Goal: Information Seeking & Learning: Check status

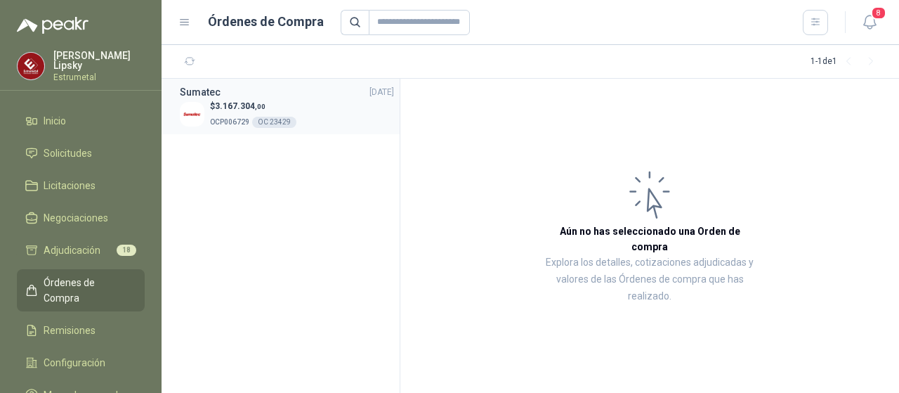
click at [226, 109] on span "3.167.304 ,00" at bounding box center [240, 106] width 51 height 10
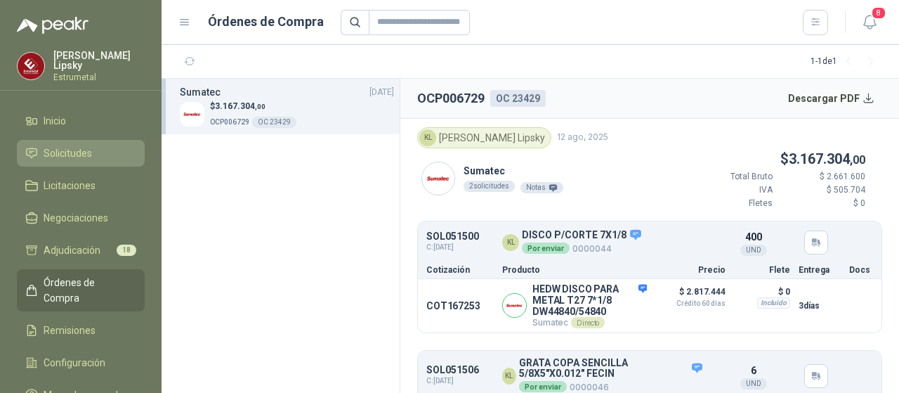
click at [89, 152] on span "Solicitudes" at bounding box center [68, 152] width 48 height 15
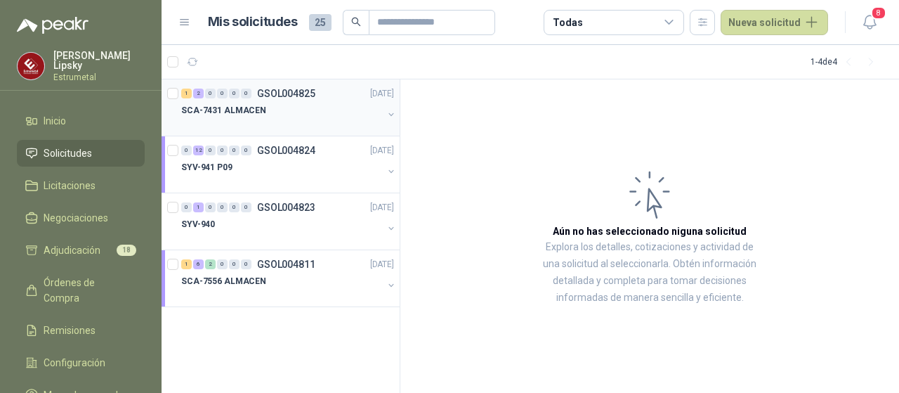
click at [211, 111] on p "SCA-7431 ALMACEN" at bounding box center [223, 110] width 85 height 13
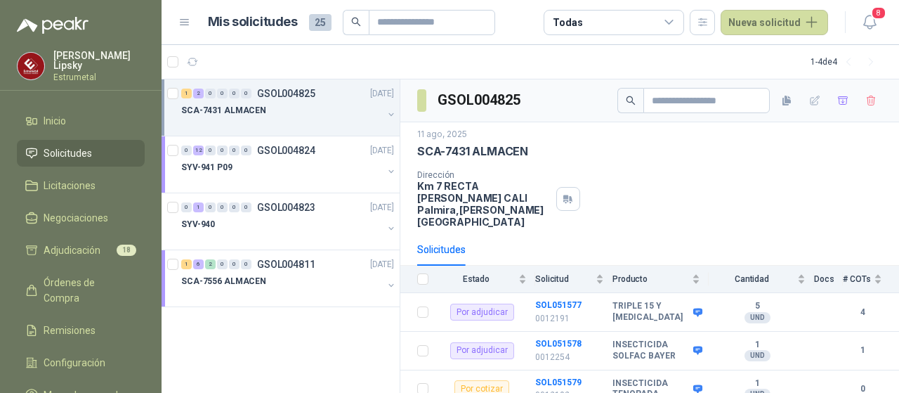
scroll to position [13, 0]
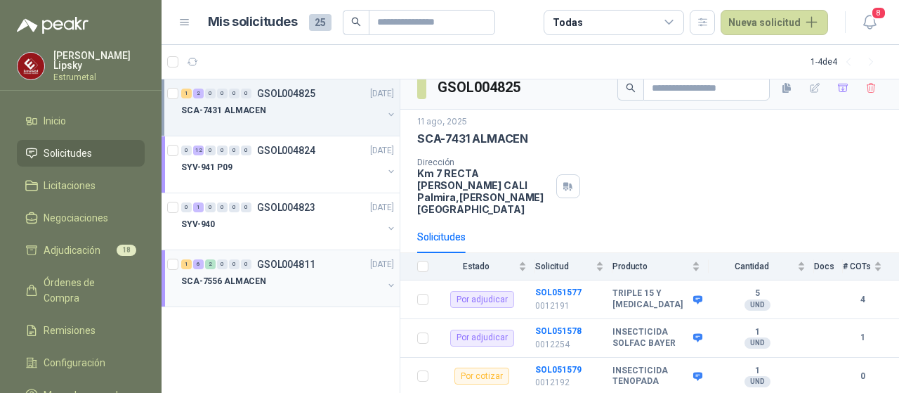
click at [213, 279] on p "SCA-7556 ALMACEN" at bounding box center [223, 281] width 85 height 13
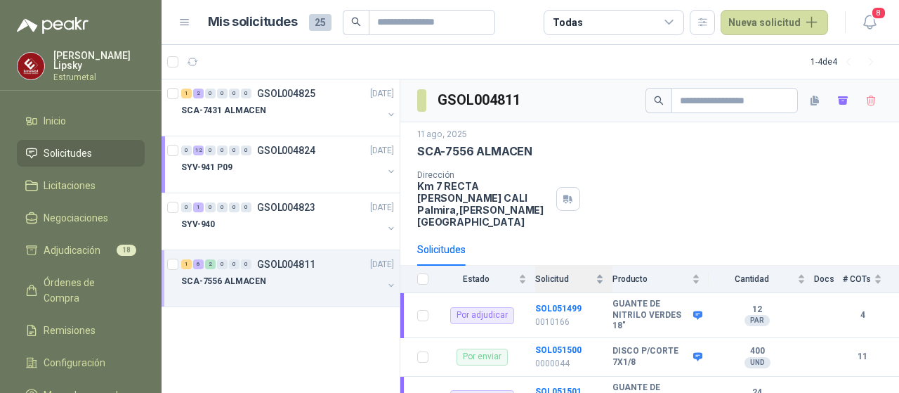
scroll to position [141, 0]
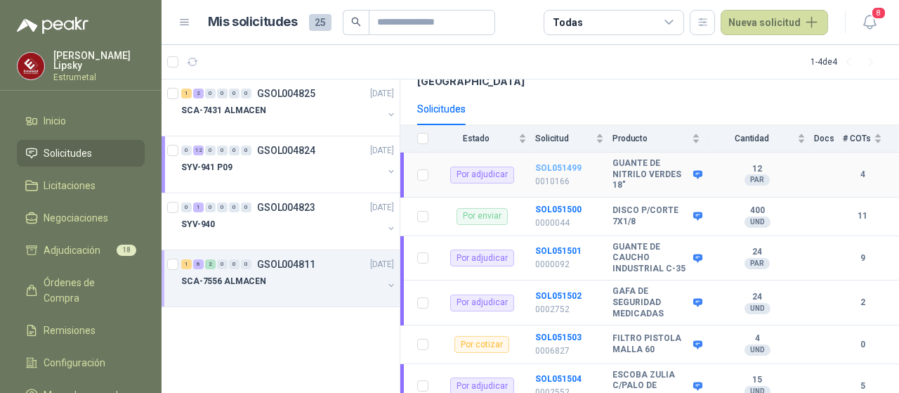
click at [554, 163] on b "SOL051499" at bounding box center [558, 168] width 46 height 10
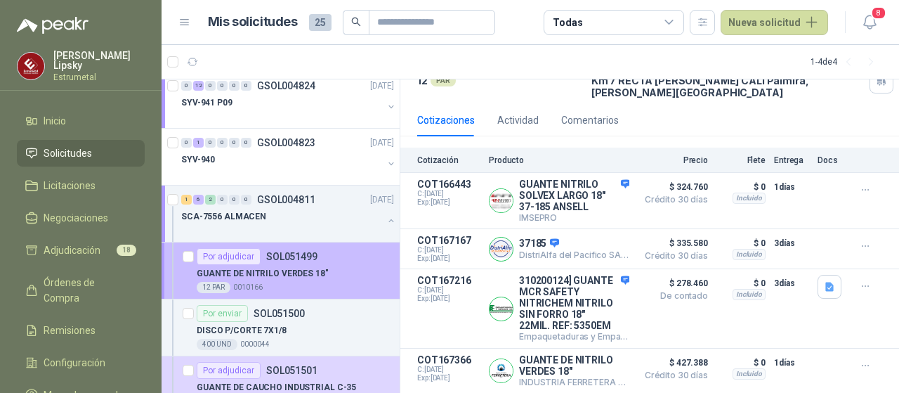
scroll to position [141, 0]
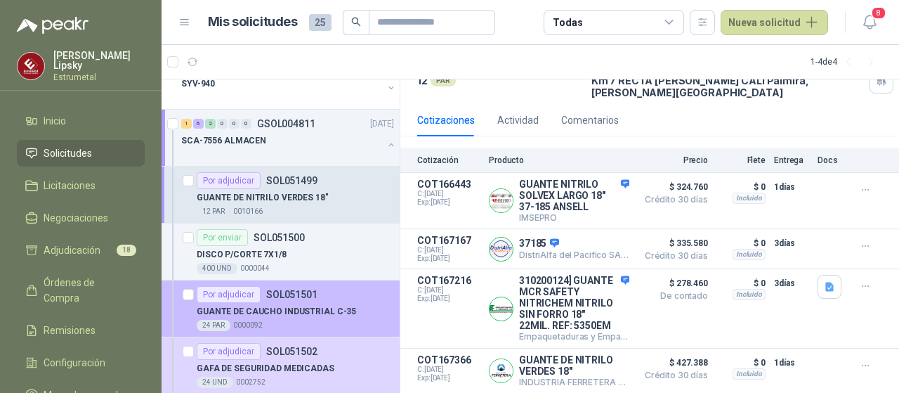
click at [334, 329] on article "Por adjudicar SOL051501 GUANTE DE CAUCHO INDUSTRIAL C-35 24 PAR  0000092" at bounding box center [281, 308] width 238 height 57
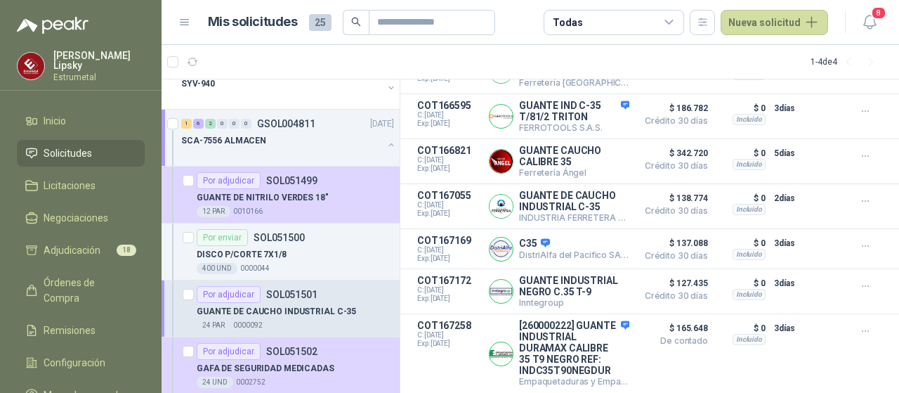
scroll to position [377, 0]
click at [587, 282] on button "Detalles" at bounding box center [596, 291] width 66 height 19
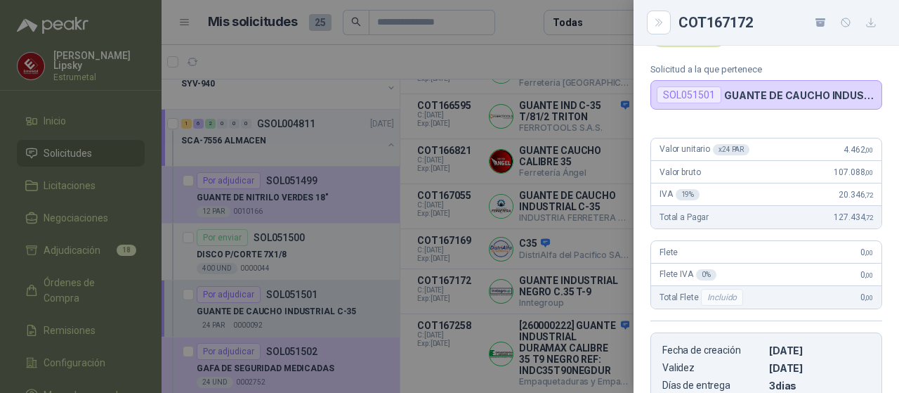
scroll to position [0, 0]
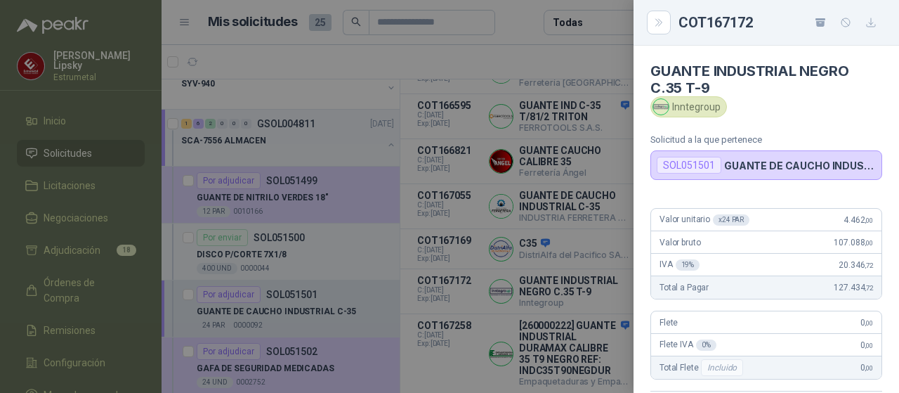
click at [425, 220] on div at bounding box center [449, 196] width 899 height 393
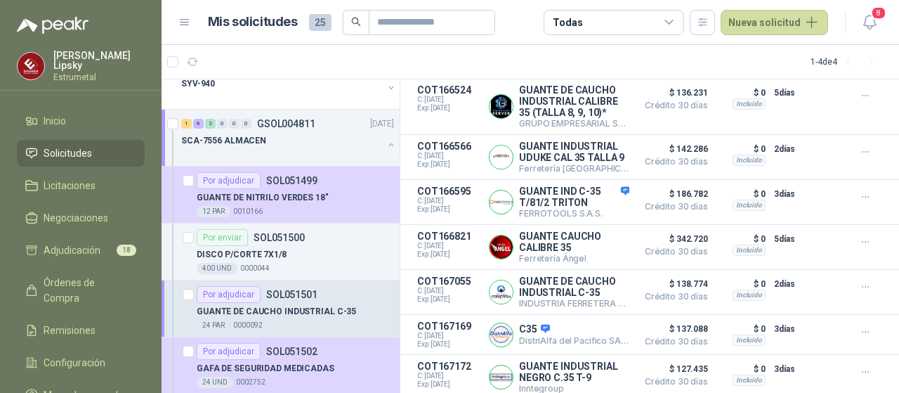
scroll to position [166, 0]
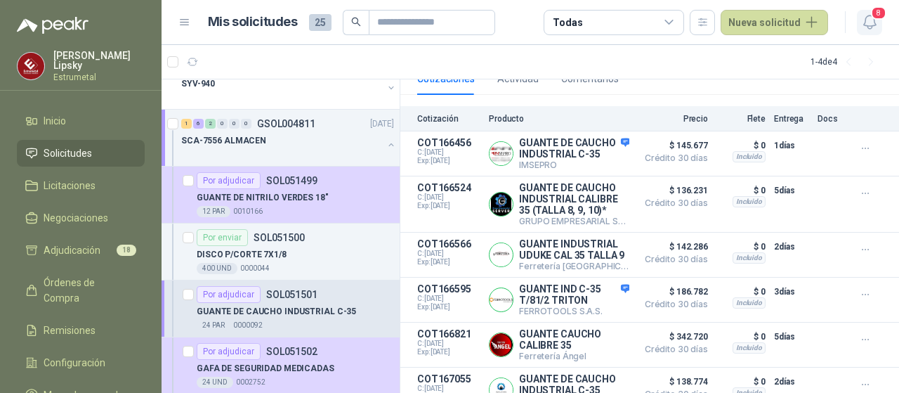
click at [873, 21] on icon "button" at bounding box center [870, 22] width 18 height 18
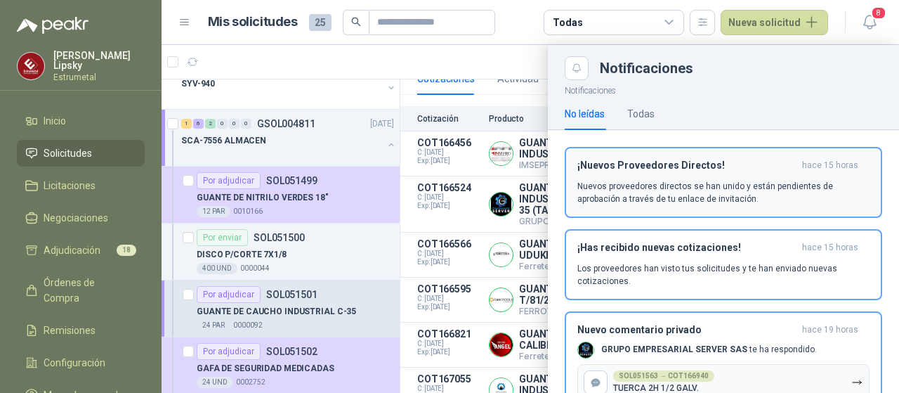
click at [703, 190] on p "Nuevos proveedores directos se han unido y están pendientes de aprobación a tra…" at bounding box center [723, 192] width 292 height 25
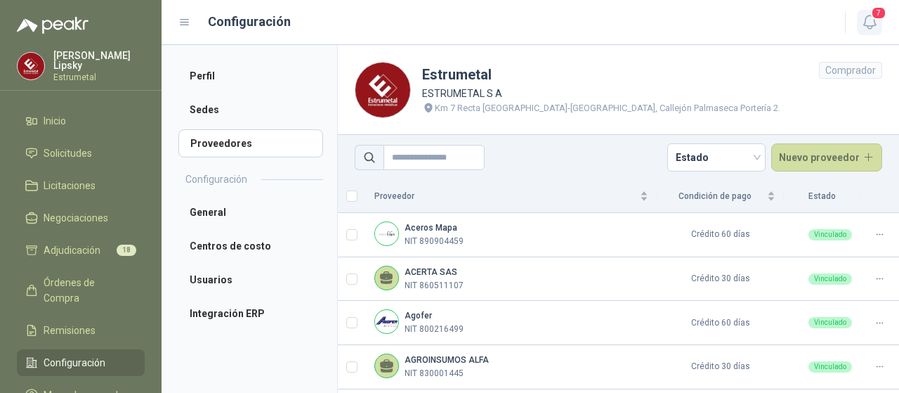
click at [870, 25] on icon "button" at bounding box center [870, 22] width 18 height 18
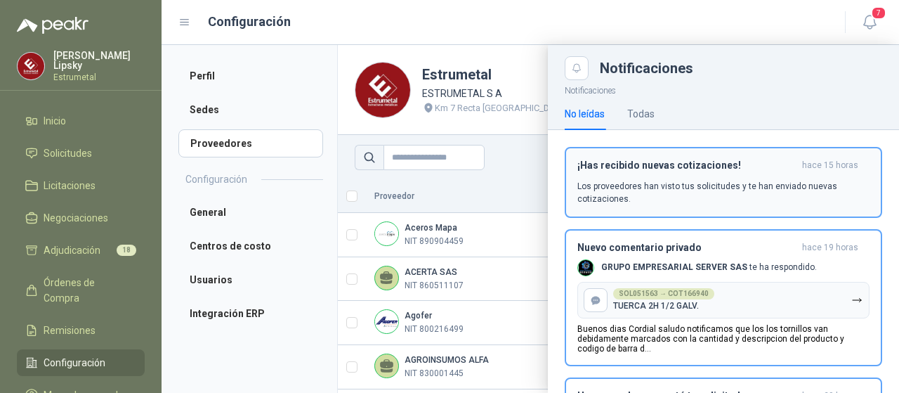
click at [634, 181] on p "Los proveedores han visto tus solicitudes y te han enviado nuevas cotizaciones." at bounding box center [723, 192] width 292 height 25
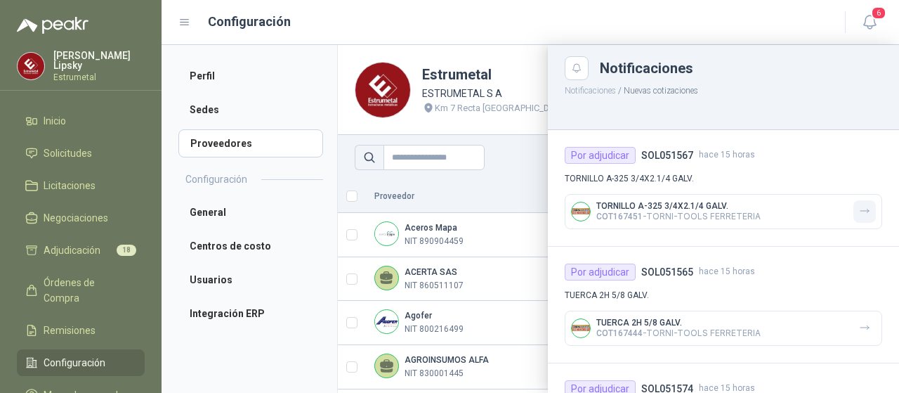
click at [861, 210] on icon "button" at bounding box center [865, 211] width 8 height 4
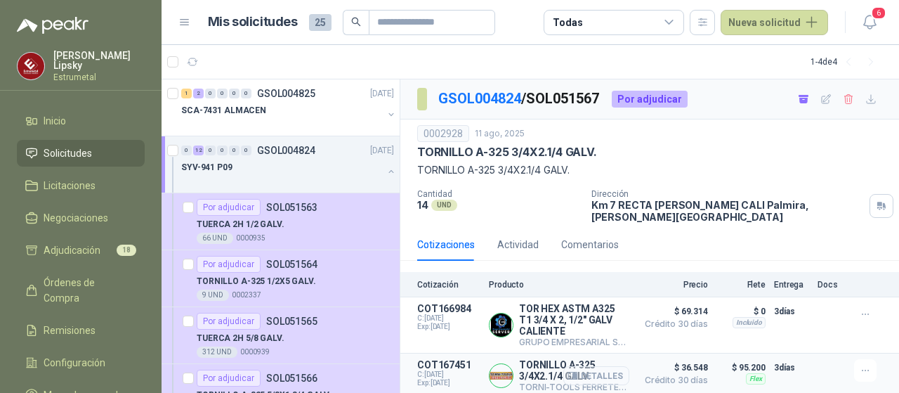
click at [596, 366] on button "Detalles" at bounding box center [596, 375] width 66 height 19
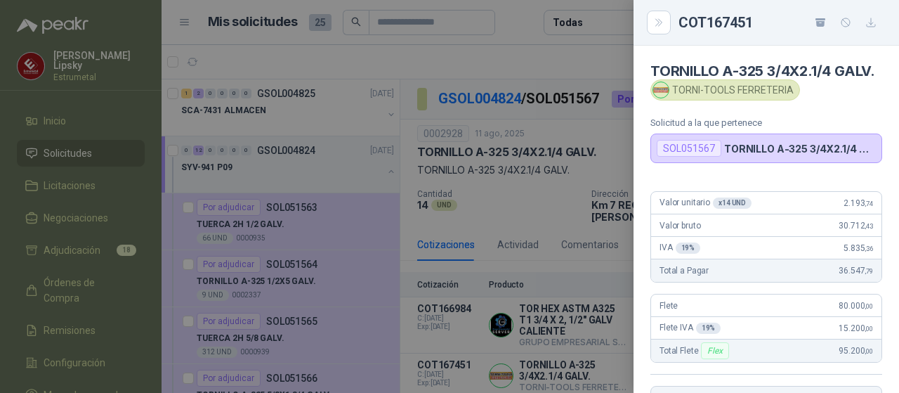
click at [688, 157] on div "SOL051567" at bounding box center [689, 148] width 65 height 17
click at [658, 20] on icon "Close" at bounding box center [658, 22] width 6 height 7
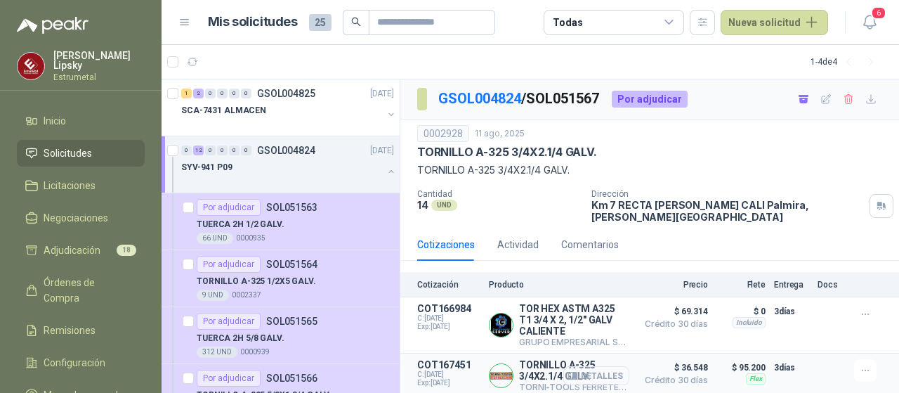
click at [589, 366] on button "Detalles" at bounding box center [596, 375] width 66 height 19
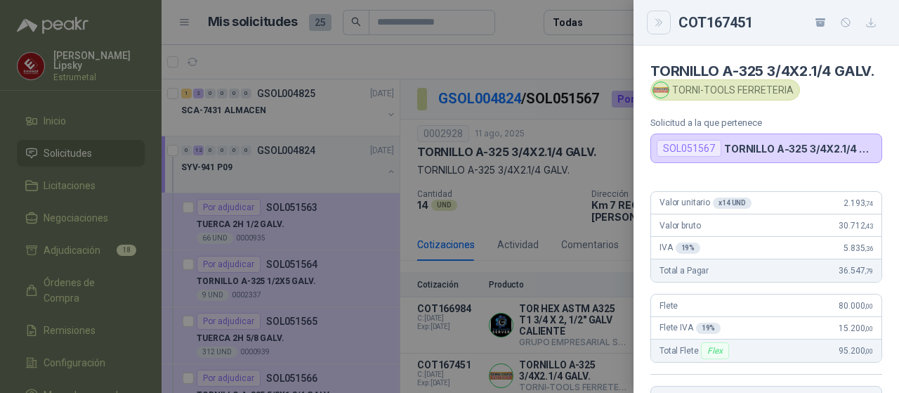
click at [658, 25] on icon "Close" at bounding box center [659, 23] width 12 height 12
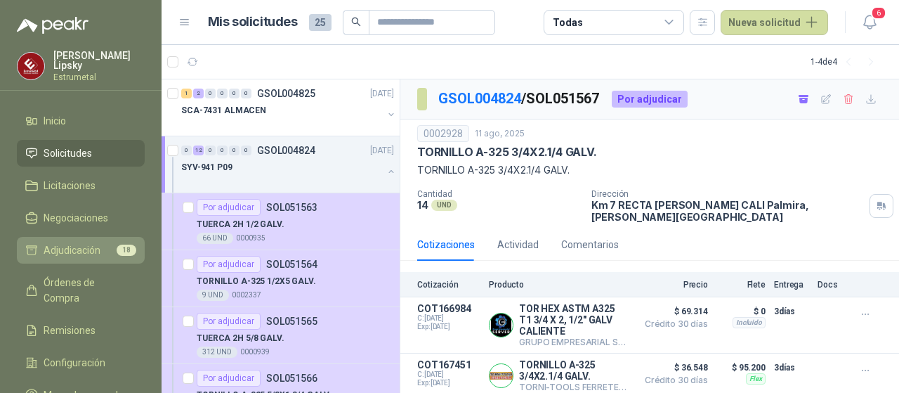
click at [72, 249] on span "Adjudicación" at bounding box center [72, 249] width 57 height 15
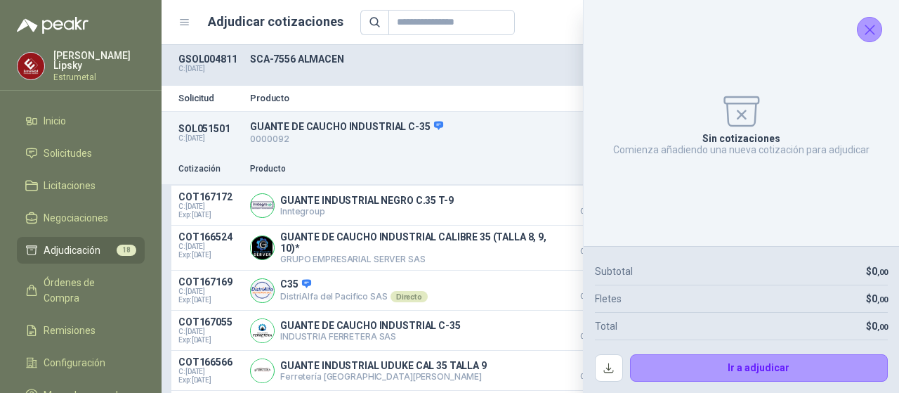
click at [865, 34] on icon "Cerrar" at bounding box center [870, 30] width 18 height 18
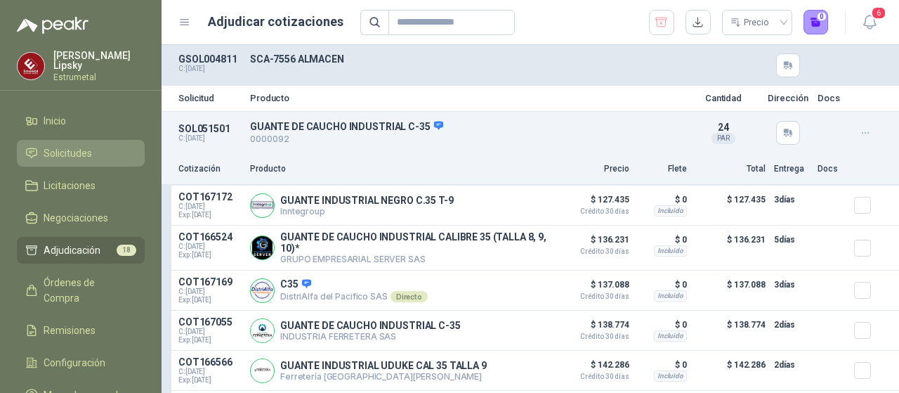
click at [77, 151] on span "Solicitudes" at bounding box center [68, 152] width 48 height 15
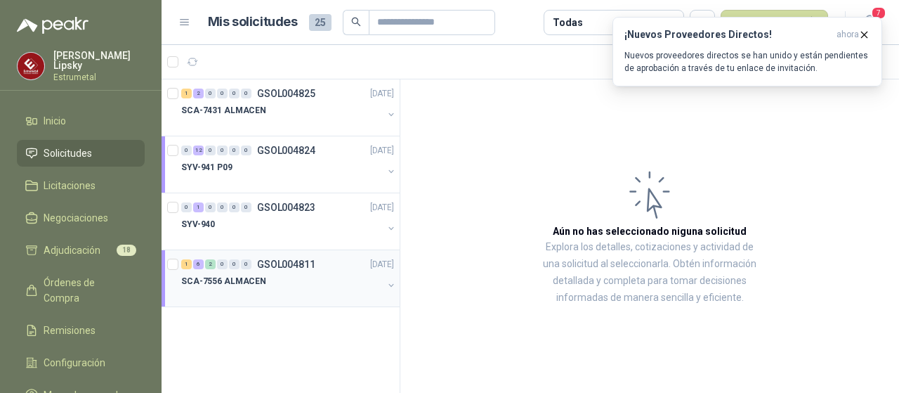
click at [204, 279] on p "SCA-7556 ALMACEN" at bounding box center [223, 281] width 85 height 13
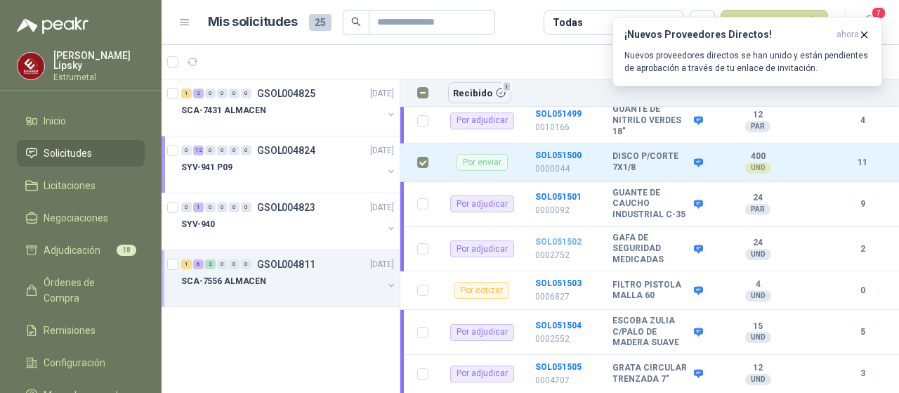
scroll to position [91, 0]
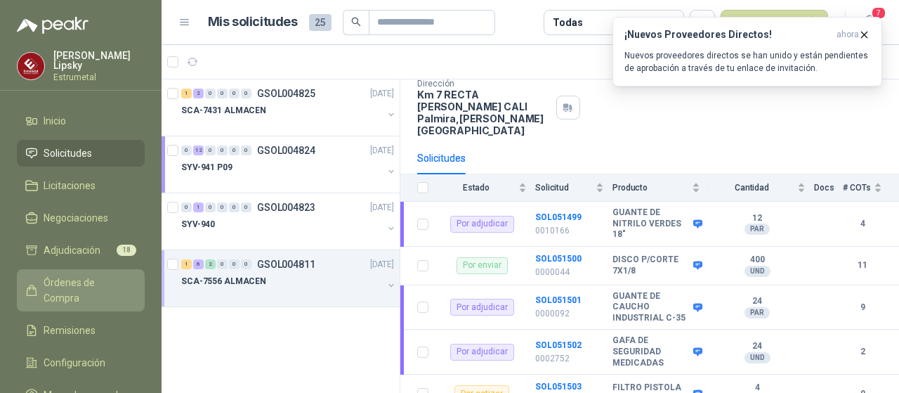
click at [81, 282] on span "Órdenes de Compra" at bounding box center [88, 290] width 88 height 31
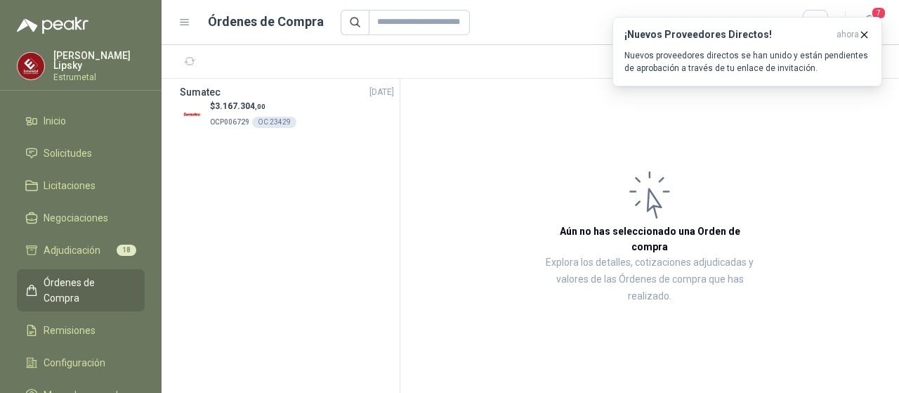
click at [185, 21] on icon at bounding box center [184, 22] width 13 height 13
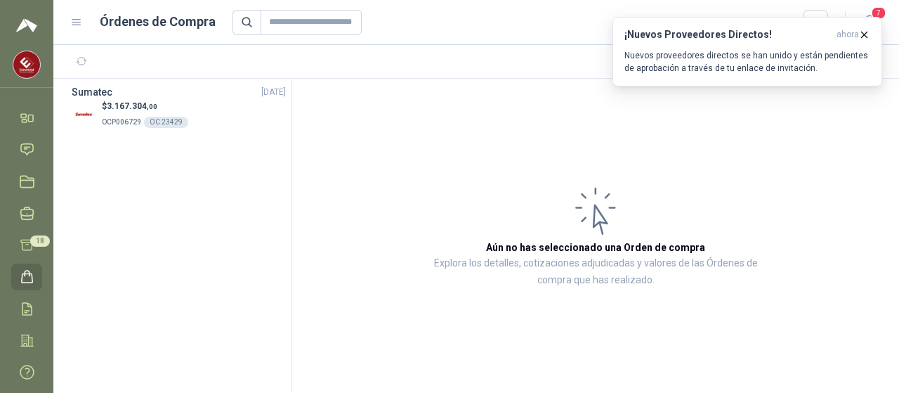
click at [76, 20] on icon at bounding box center [76, 23] width 8 height 6
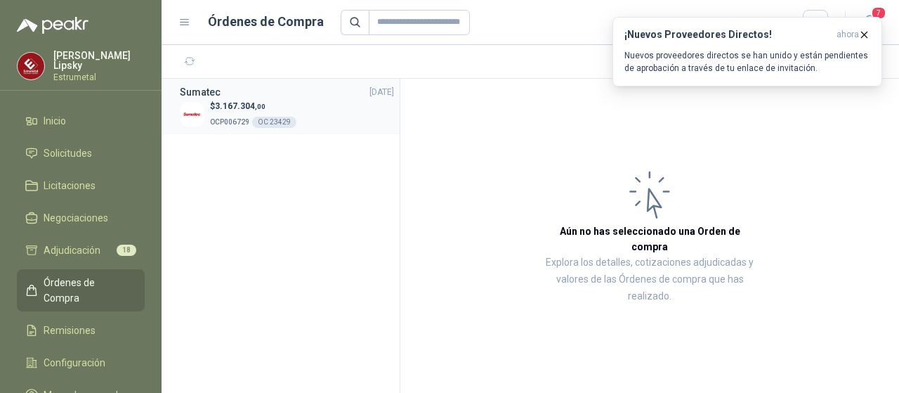
click at [216, 114] on p "OCP006729 OC 23429" at bounding box center [253, 120] width 86 height 15
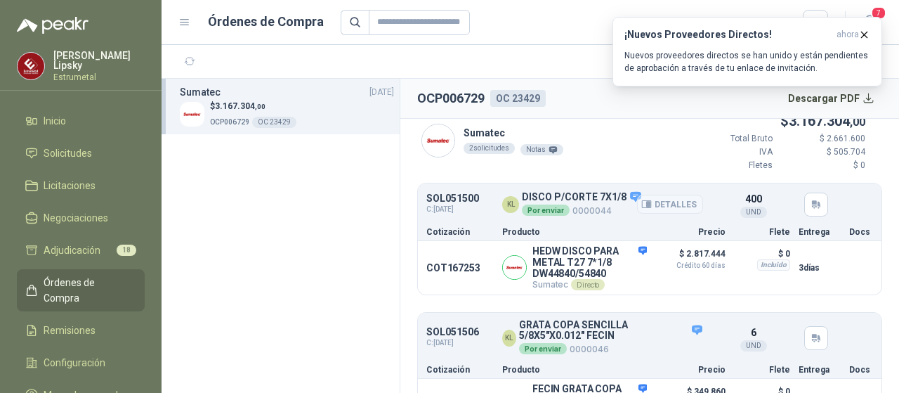
scroll to position [16, 0]
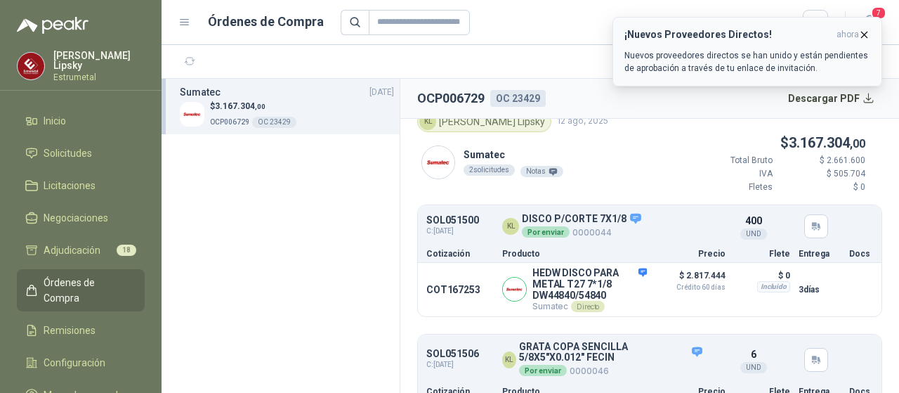
click at [865, 34] on icon "button" at bounding box center [865, 35] width 6 height 6
click at [863, 36] on icon "button" at bounding box center [864, 35] width 12 height 12
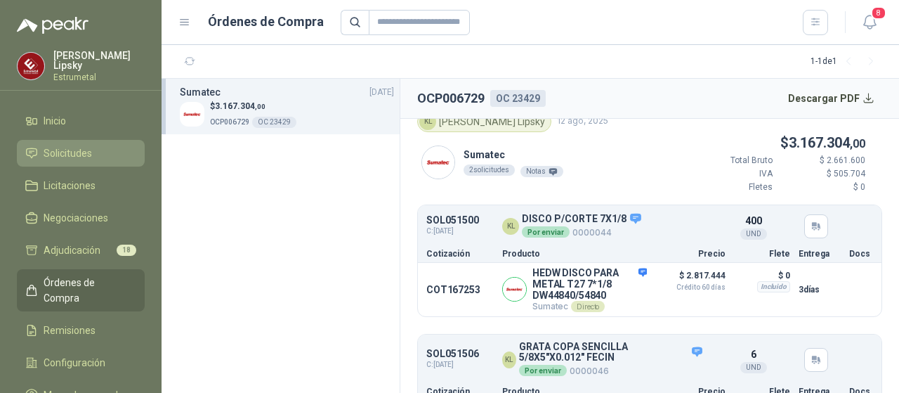
click at [77, 146] on span "Solicitudes" at bounding box center [68, 152] width 48 height 15
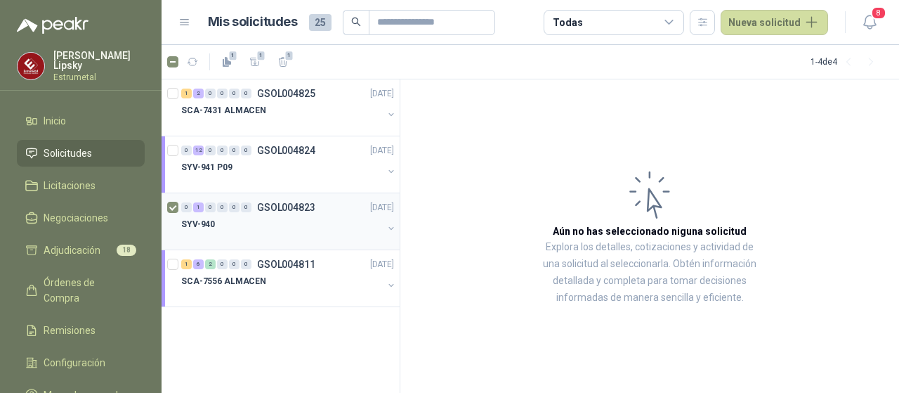
click at [190, 221] on p "SYV-940" at bounding box center [198, 224] width 34 height 13
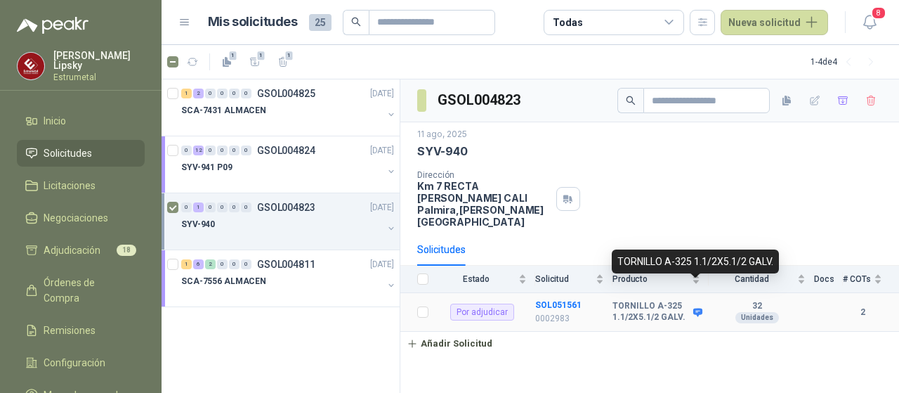
click at [698, 308] on icon at bounding box center [697, 312] width 9 height 8
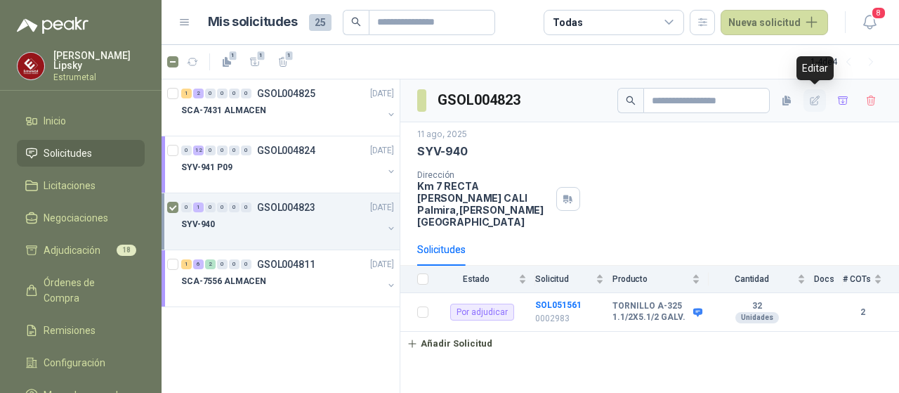
click at [814, 100] on icon "button" at bounding box center [815, 101] width 12 height 12
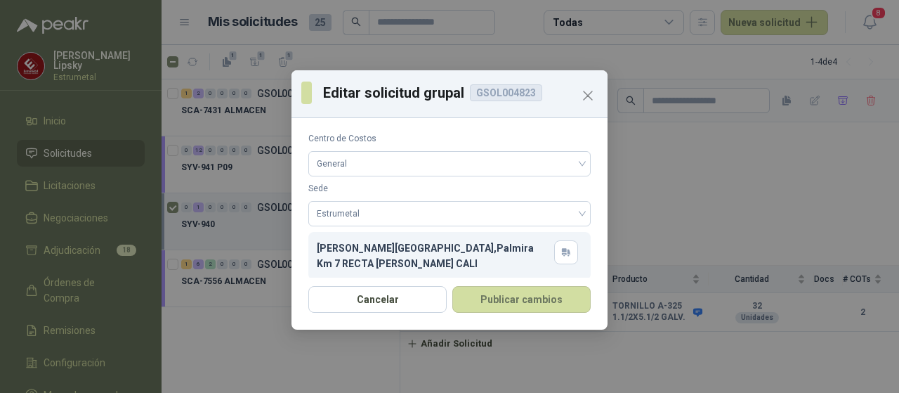
scroll to position [89, 0]
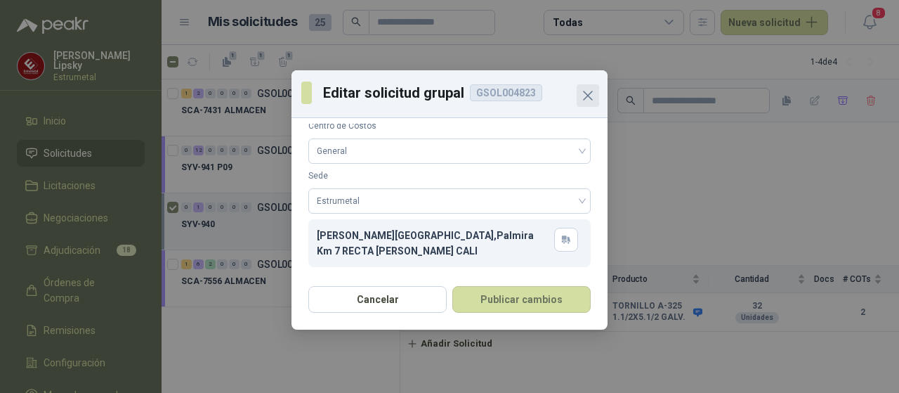
click at [589, 94] on icon "Close" at bounding box center [588, 95] width 8 height 8
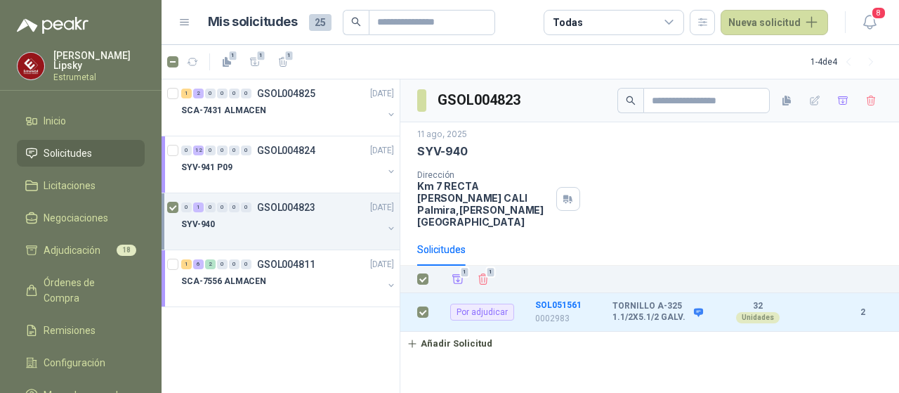
click at [672, 27] on icon at bounding box center [669, 22] width 13 height 13
